Goal: Information Seeking & Learning: Learn about a topic

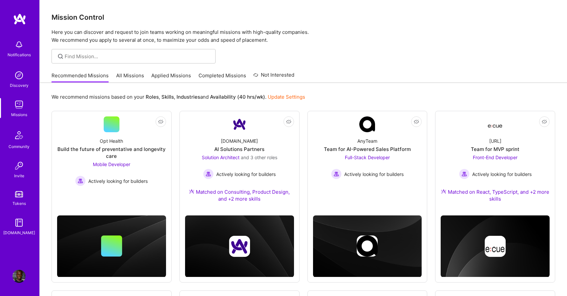
scroll to position [188, 0]
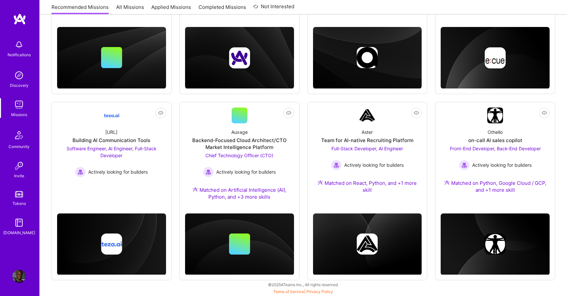
click at [19, 134] on img at bounding box center [19, 135] width 16 height 16
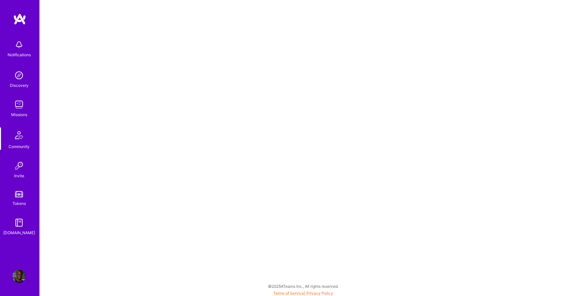
click at [14, 162] on img at bounding box center [18, 165] width 13 height 13
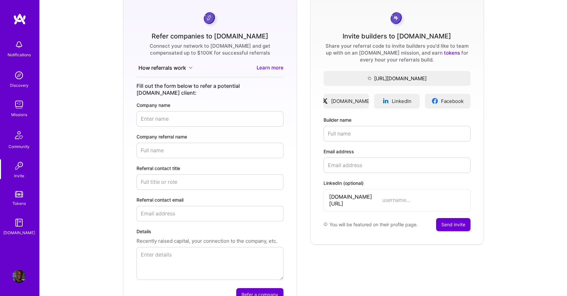
scroll to position [96, 0]
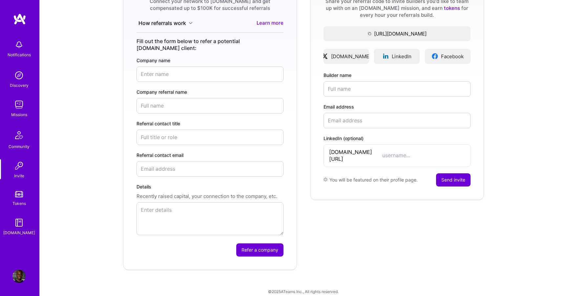
click at [20, 147] on div "Community" at bounding box center [19, 146] width 21 height 7
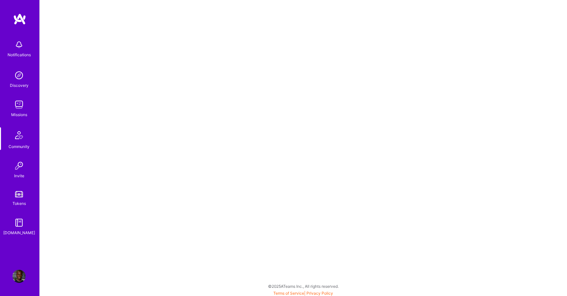
click at [13, 114] on div "Missions" at bounding box center [19, 114] width 16 height 7
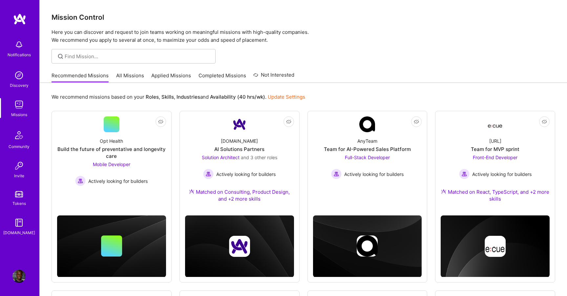
click at [14, 192] on link "Tokens" at bounding box center [19, 197] width 41 height 18
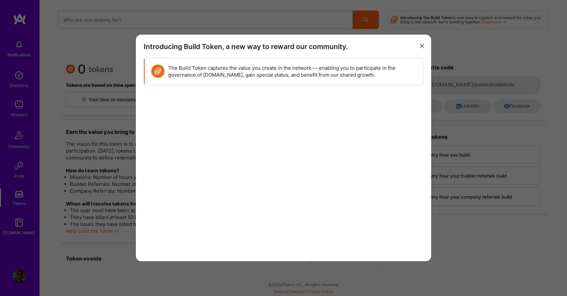
click at [87, 197] on div "Introducing Build Token, a new way to reward our community. The Build Token cap…" at bounding box center [283, 148] width 567 height 296
